Goal: Communication & Community: Ask a question

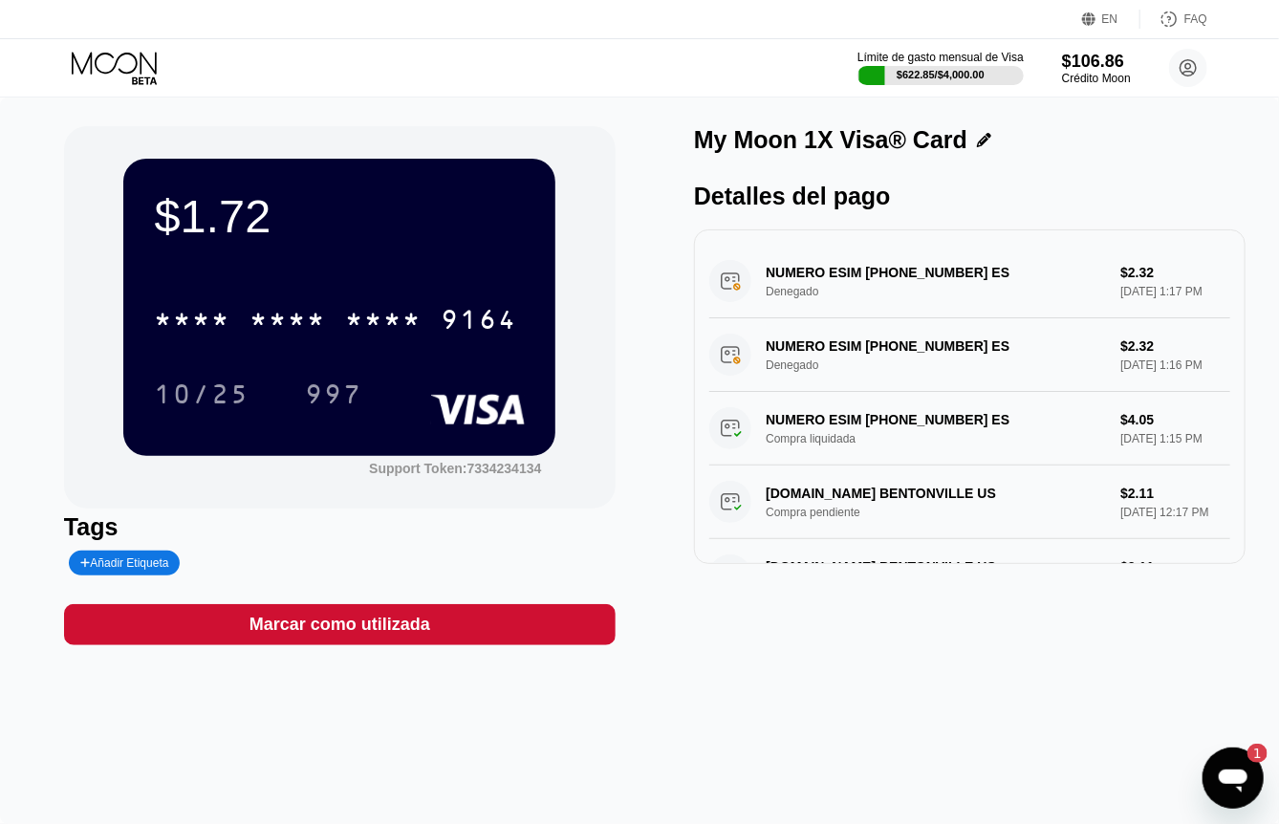
click at [112, 70] on icon at bounding box center [114, 63] width 85 height 22
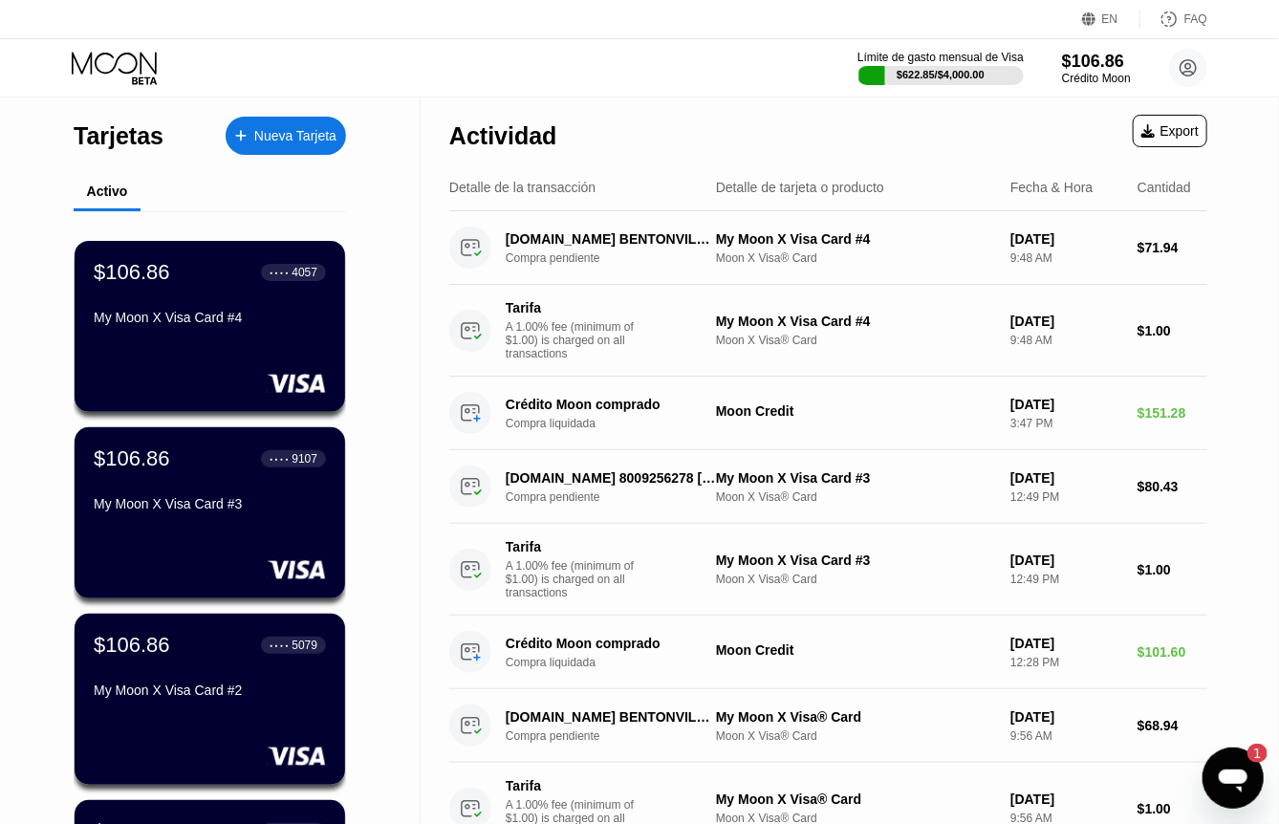
click at [1228, 786] on icon "Abrir ventana de mensajería, 1 mensaje sin leer" at bounding box center [1232, 777] width 34 height 34
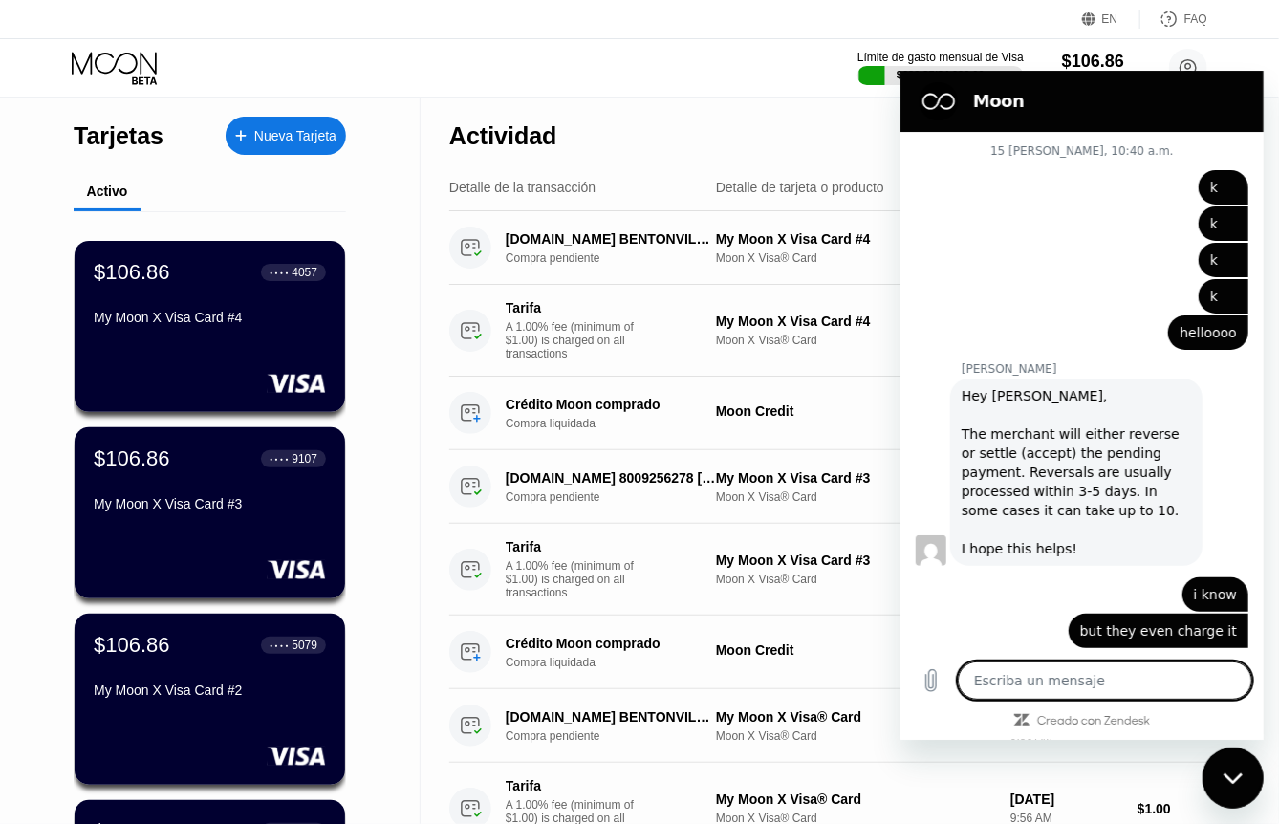
scroll to position [4778, 0]
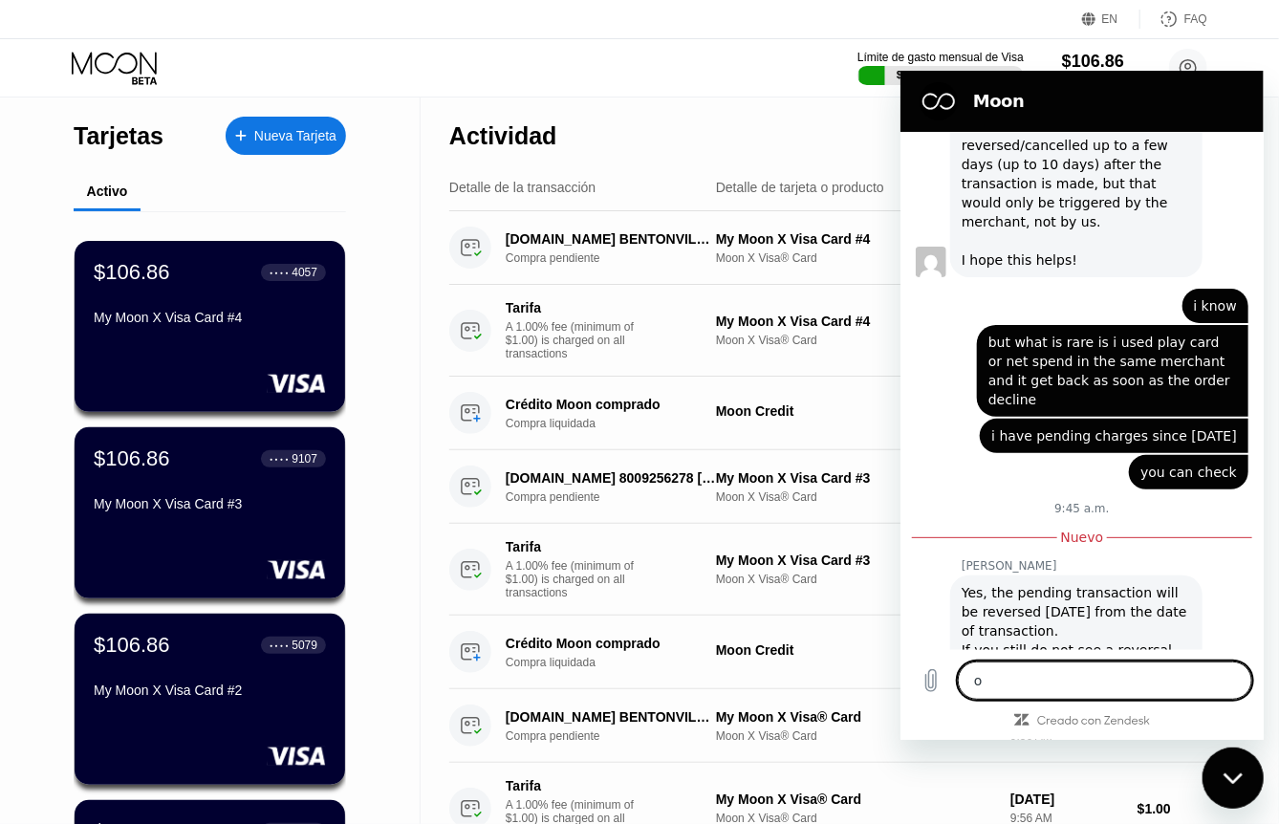
type textarea "o9"
type textarea "x"
type textarea "o9k"
type textarea "x"
type textarea "o9"
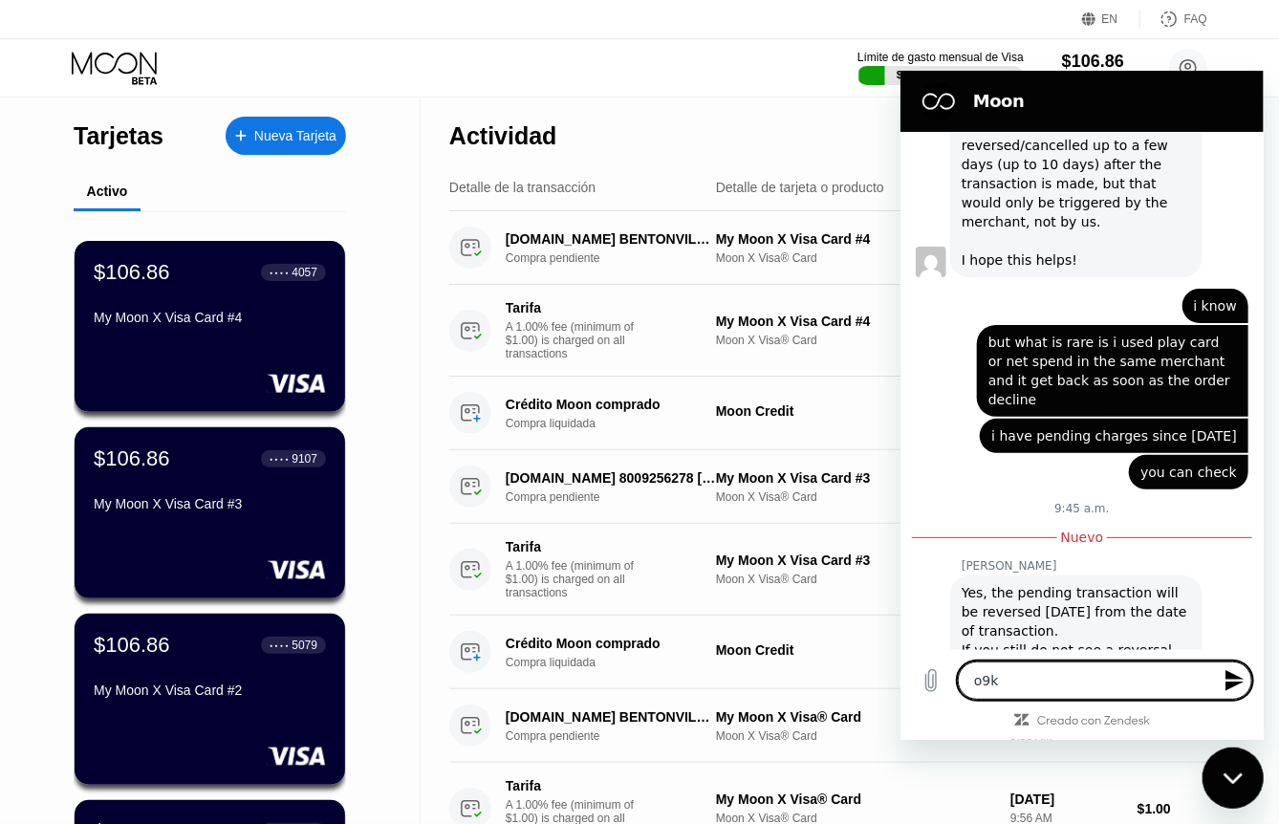
type textarea "x"
type textarea "o"
type textarea "x"
type textarea "o"
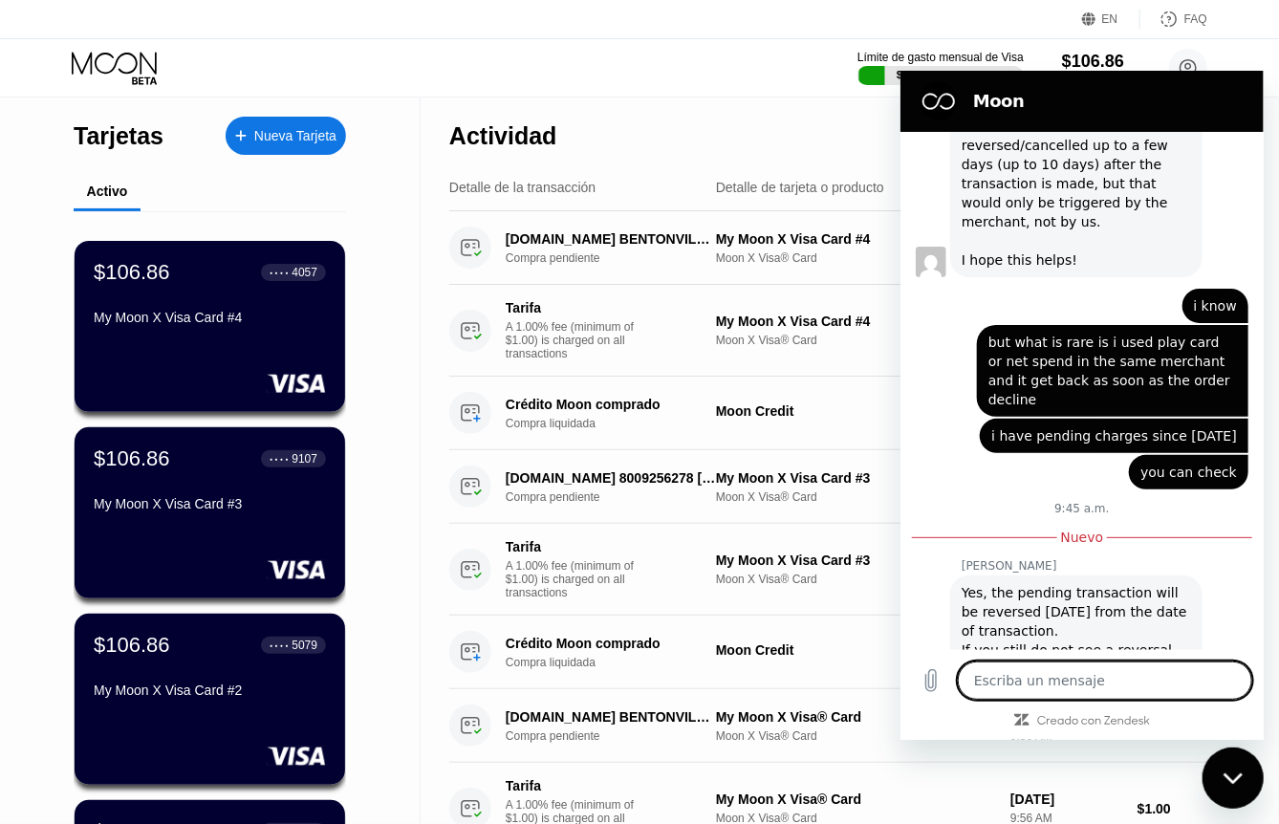
type textarea "x"
type textarea "ok"
type textarea "x"
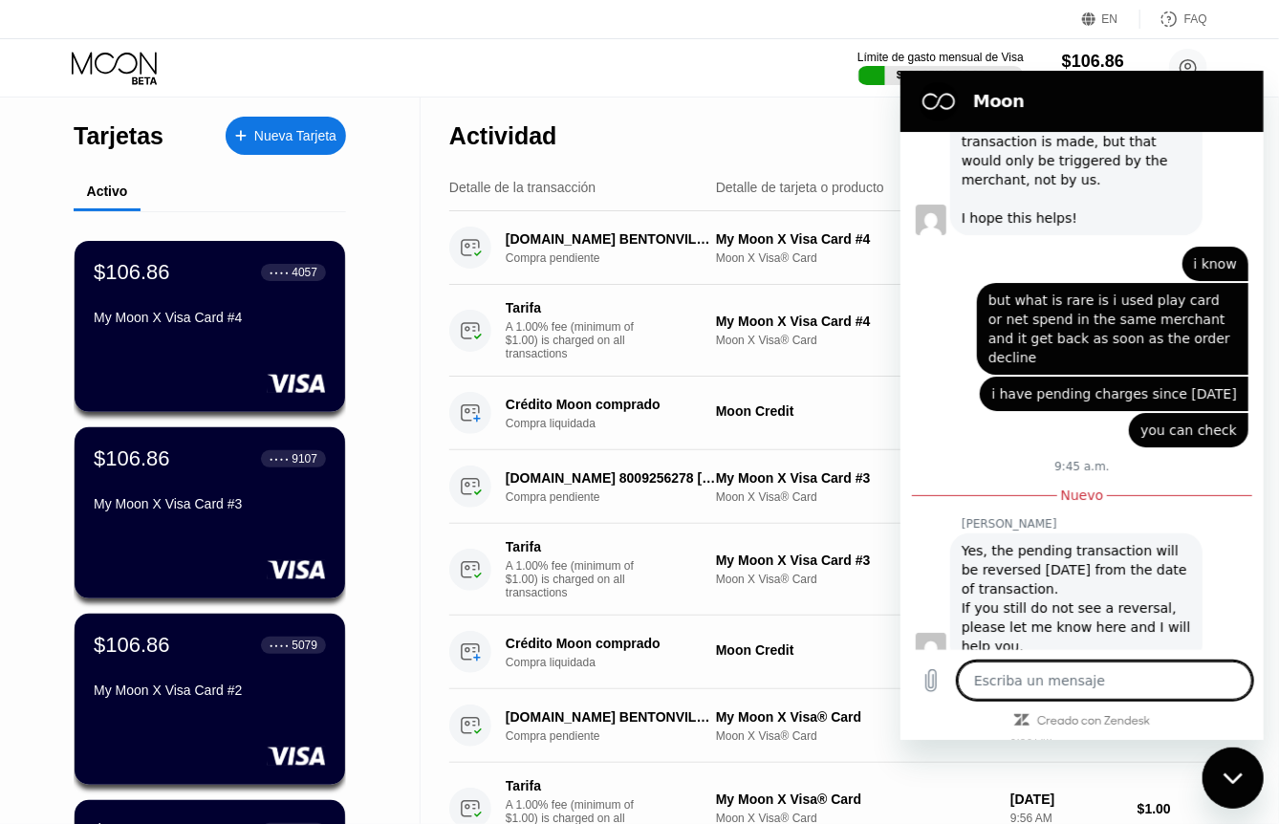
scroll to position [4824, 0]
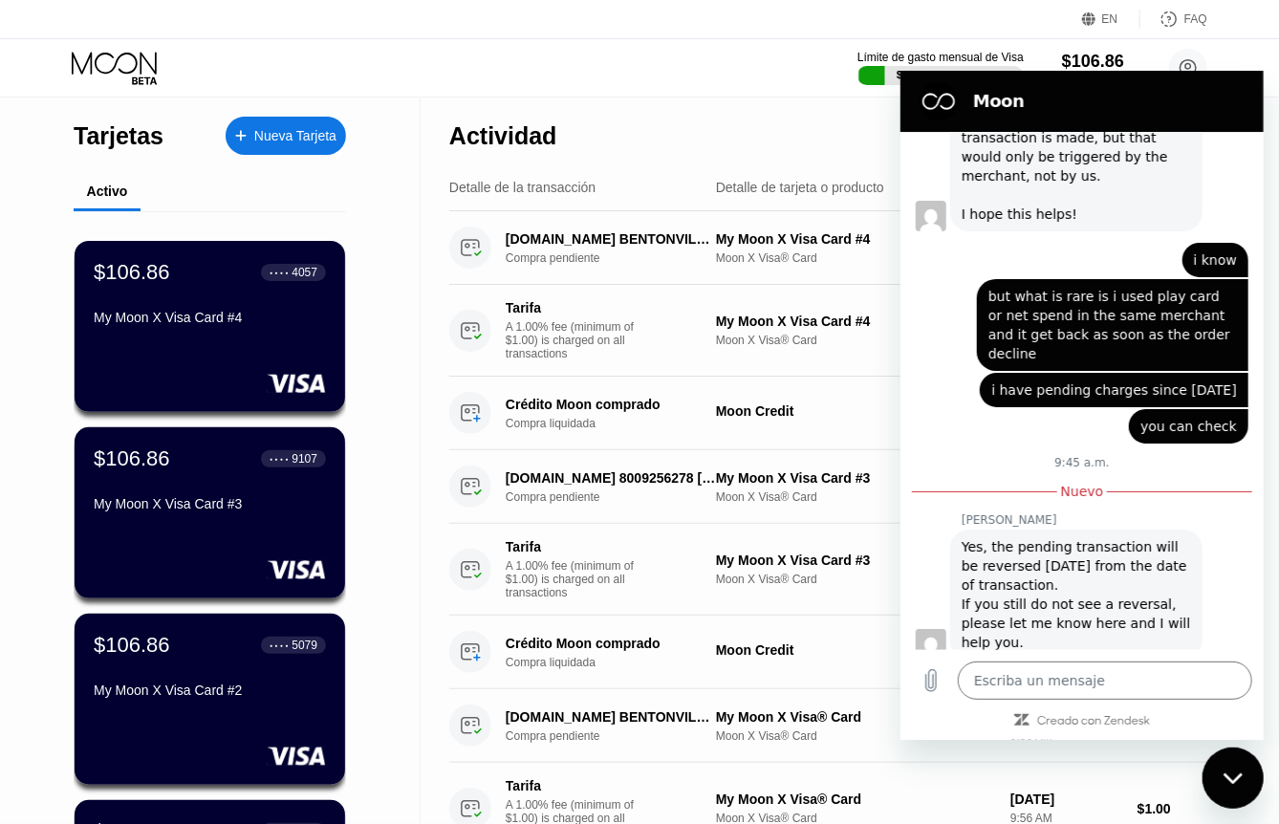
drag, startPoint x: 1220, startPoint y: 782, endPoint x: 2395, endPoint y: 1491, distance: 1372.5
click at [1220, 782] on div "Cerrar ventana de mensajería" at bounding box center [1232, 777] width 57 height 57
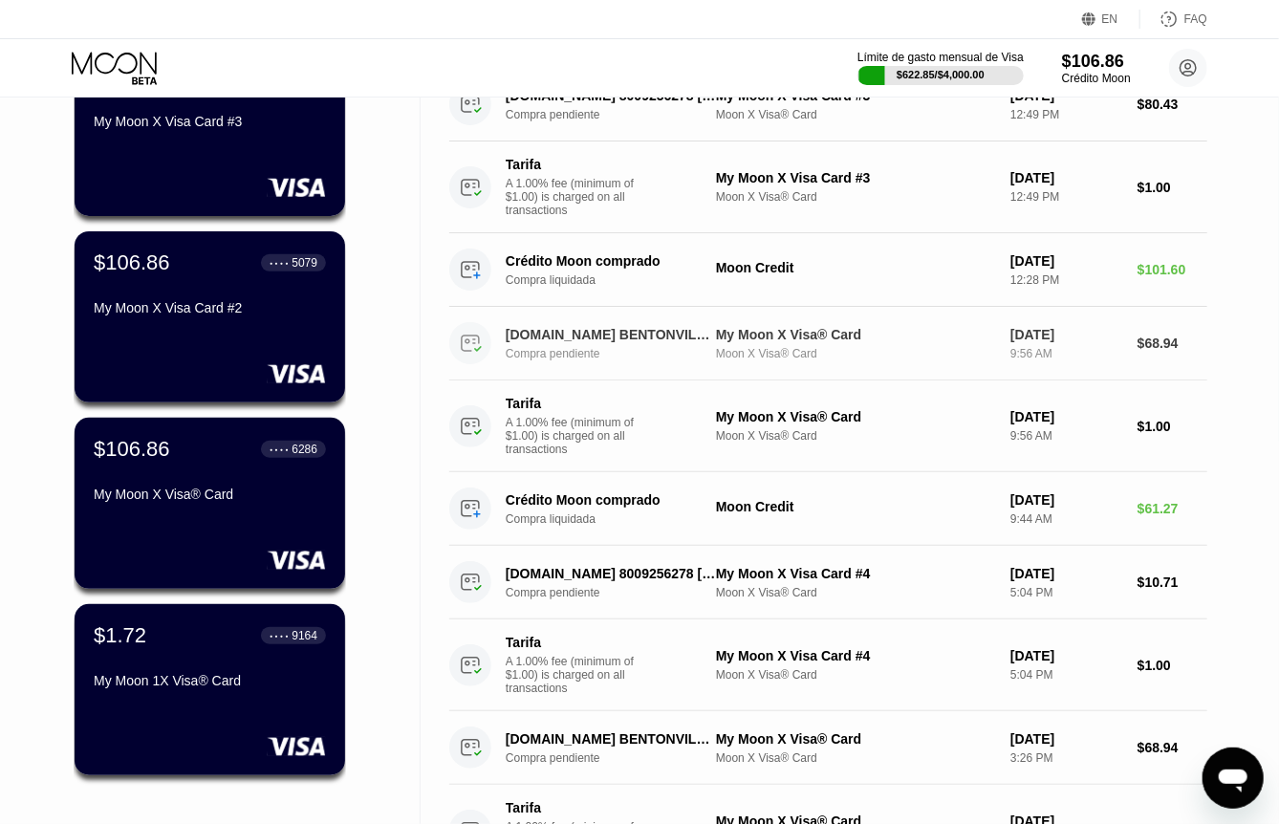
scroll to position [0, 0]
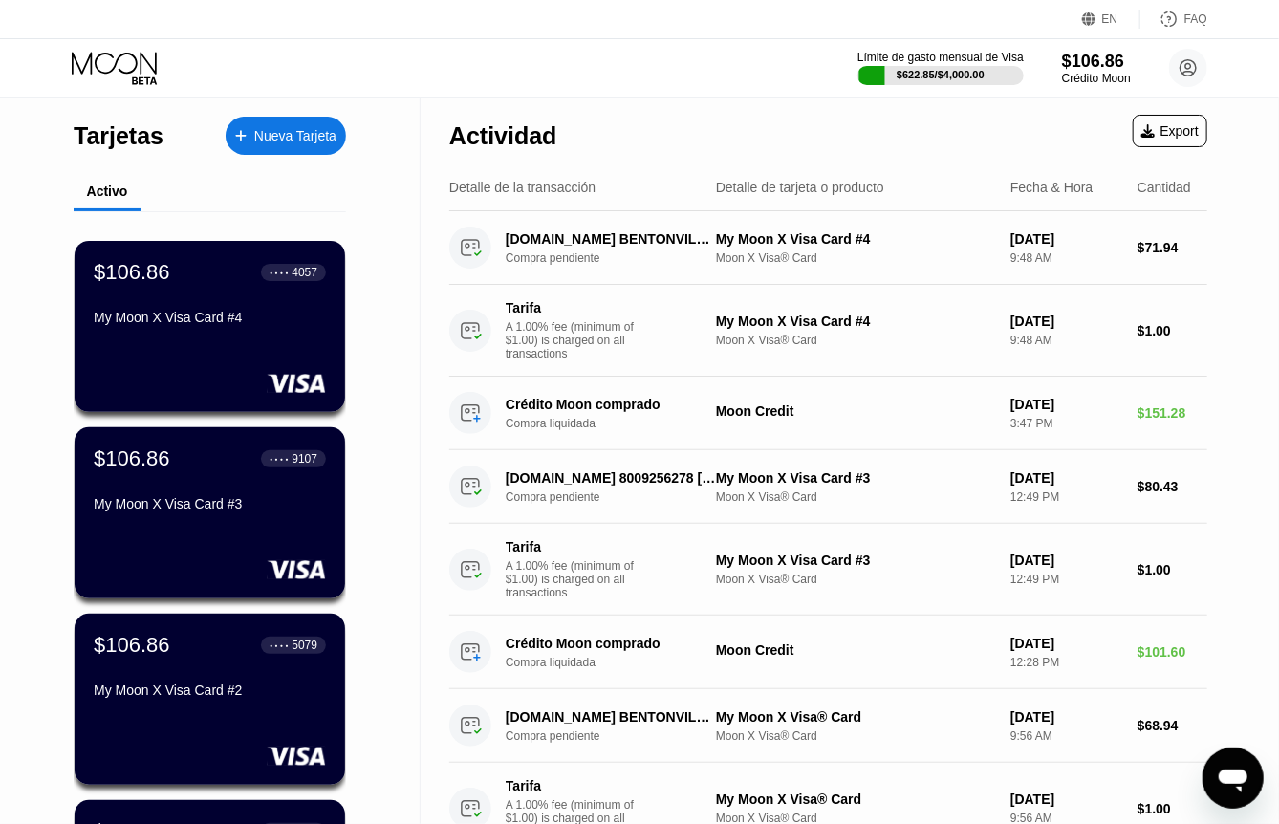
type textarea "x"
